Goal: Find specific page/section: Find specific page/section

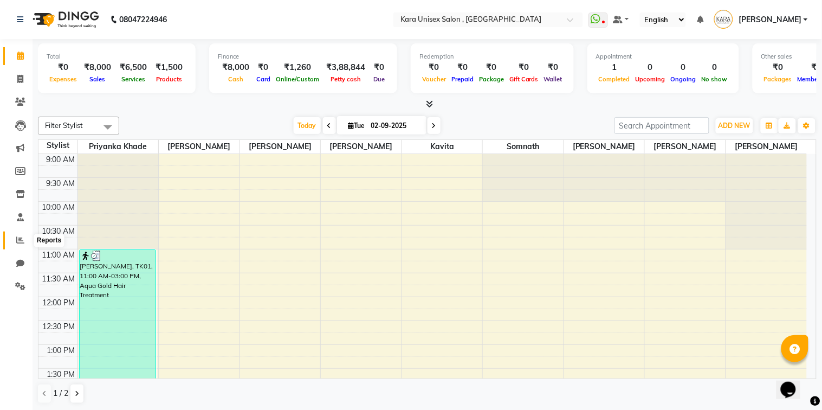
click at [11, 235] on span at bounding box center [20, 240] width 19 height 12
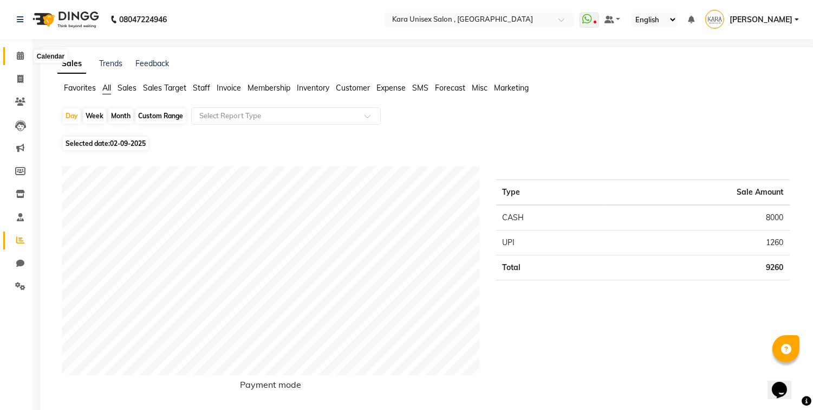
click at [18, 55] on icon at bounding box center [20, 55] width 7 height 8
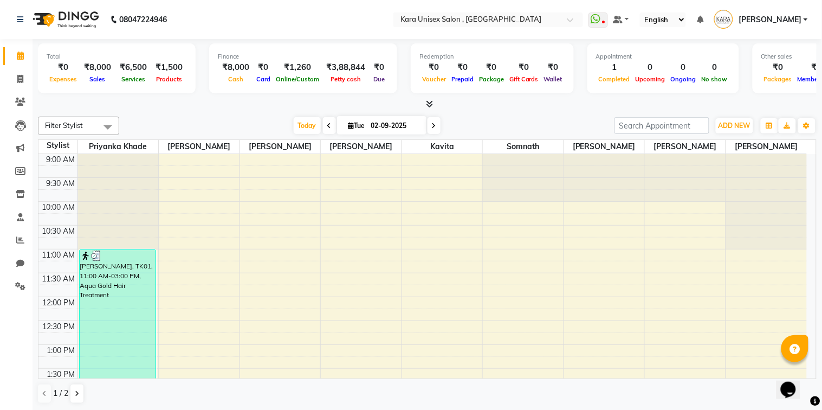
click at [426, 105] on icon at bounding box center [429, 104] width 7 height 8
